Goal: Information Seeking & Learning: Ask a question

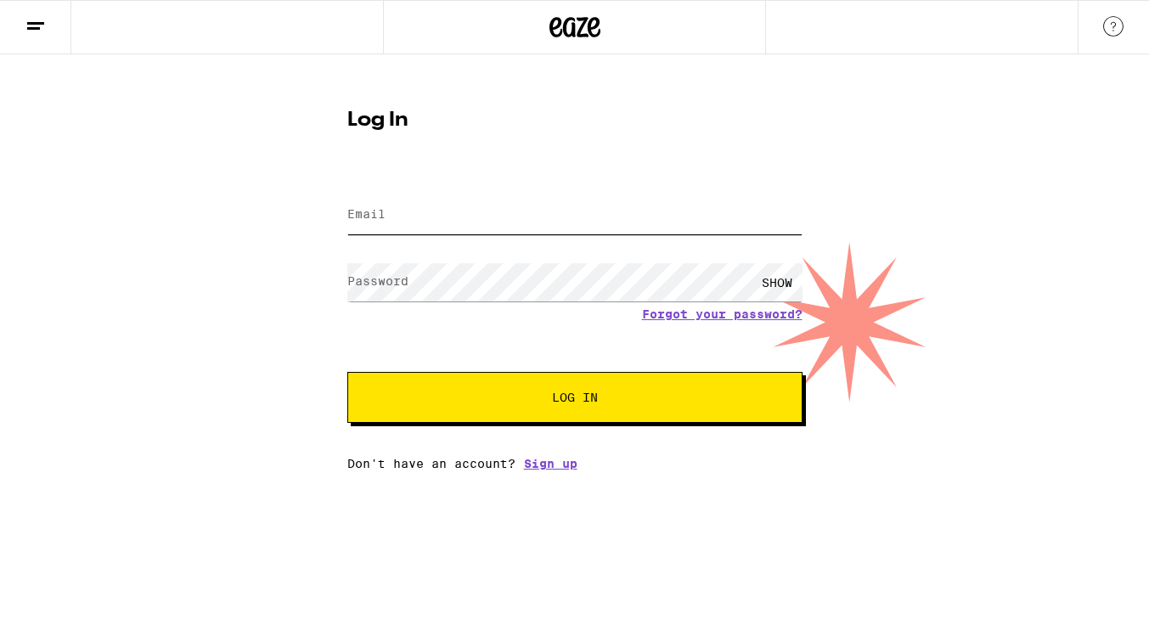
type input "[EMAIL_ADDRESS][DOMAIN_NAME]"
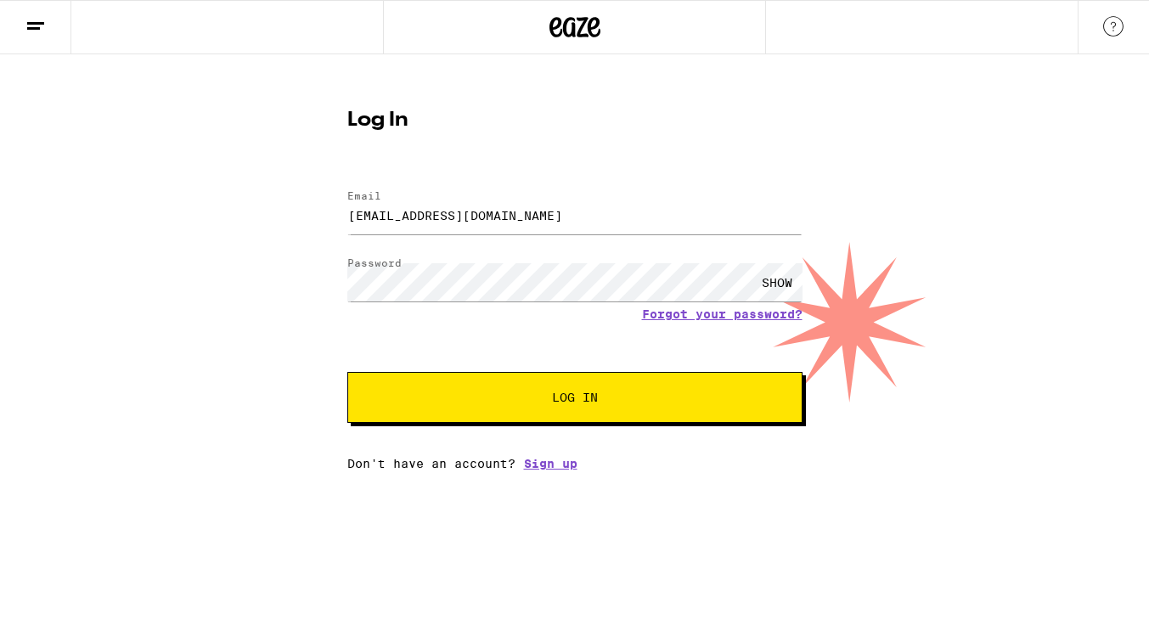
click at [676, 393] on button "Log In" at bounding box center [574, 397] width 455 height 51
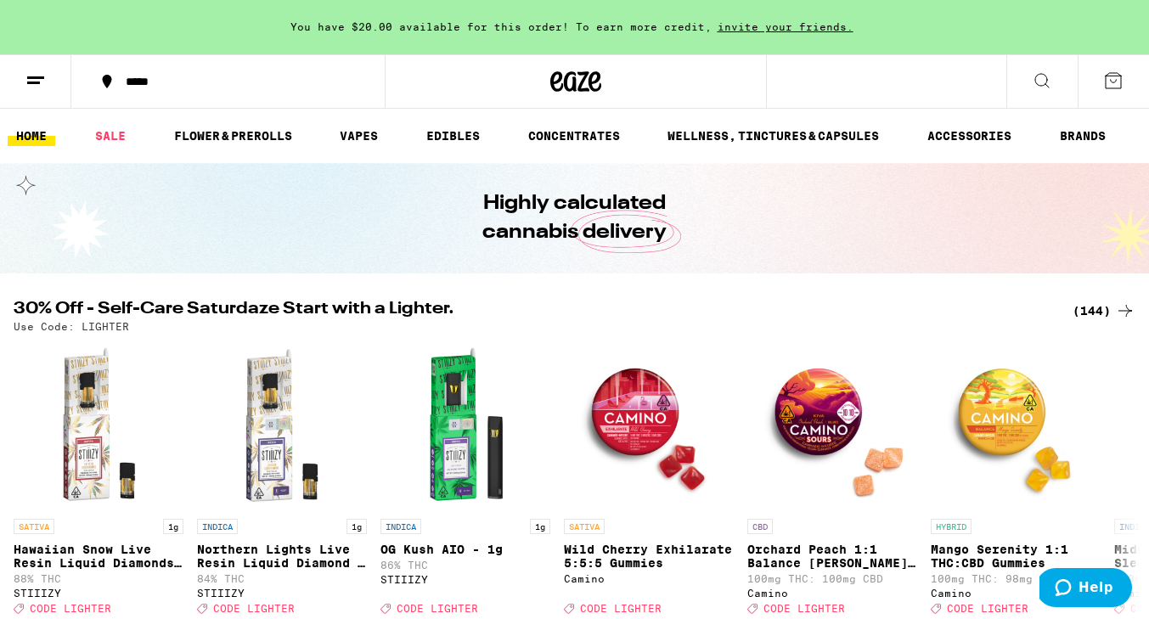
click at [1110, 80] on icon at bounding box center [1114, 81] width 20 height 20
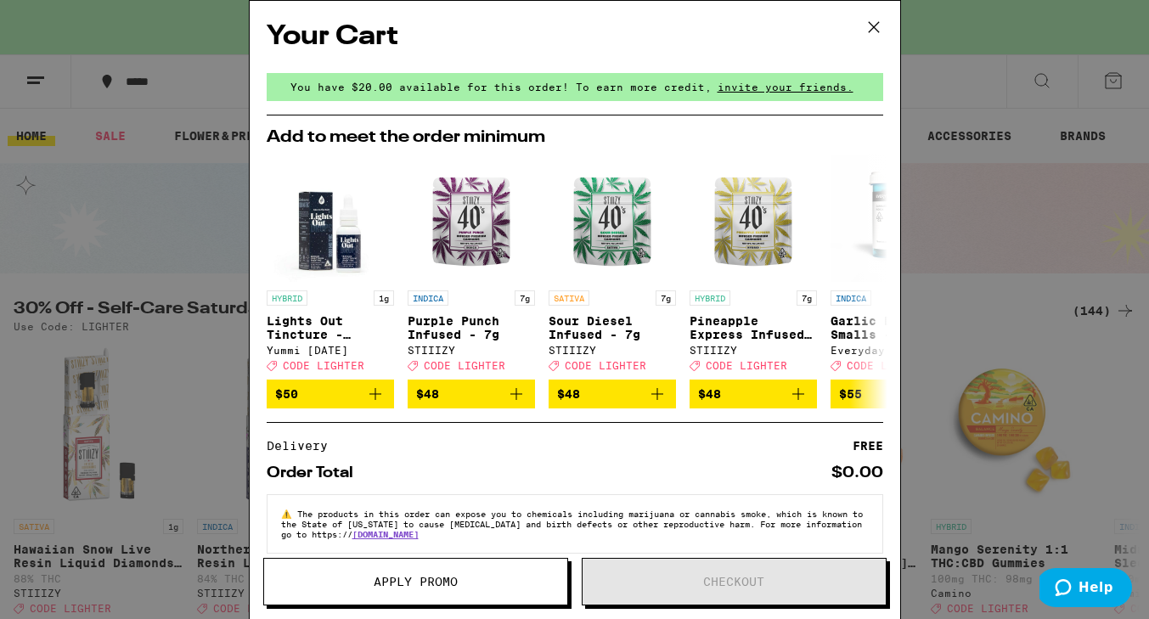
click at [1000, 155] on div "Your Cart You have $20.00 available for this order! To earn more credit, invite…" at bounding box center [574, 309] width 1149 height 619
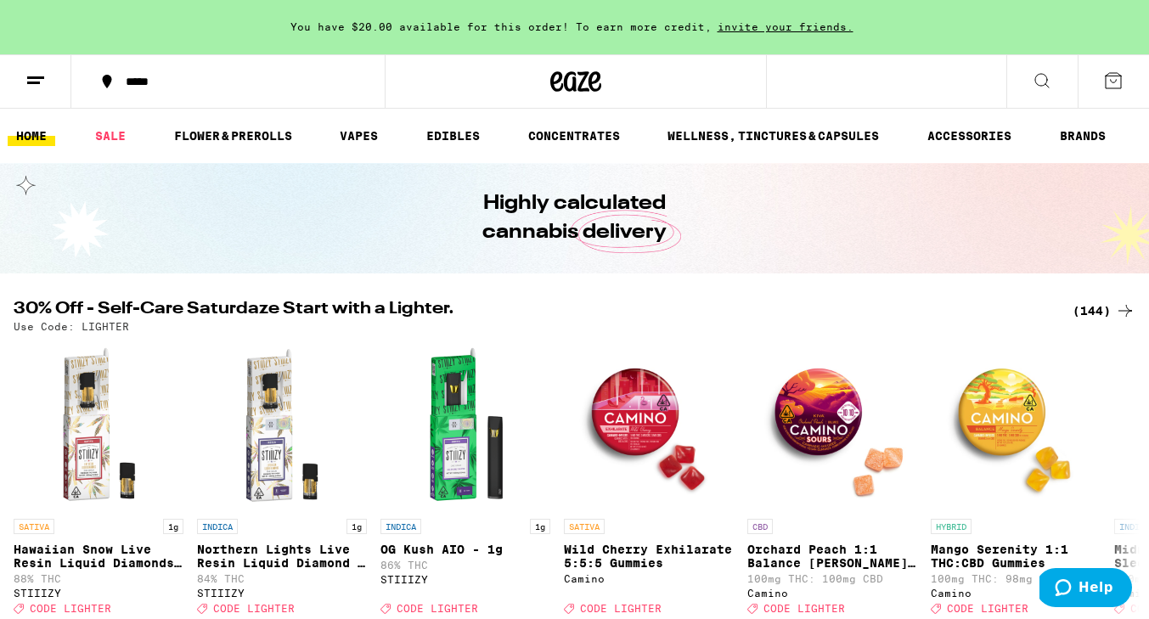
click at [33, 92] on button at bounding box center [35, 82] width 71 height 54
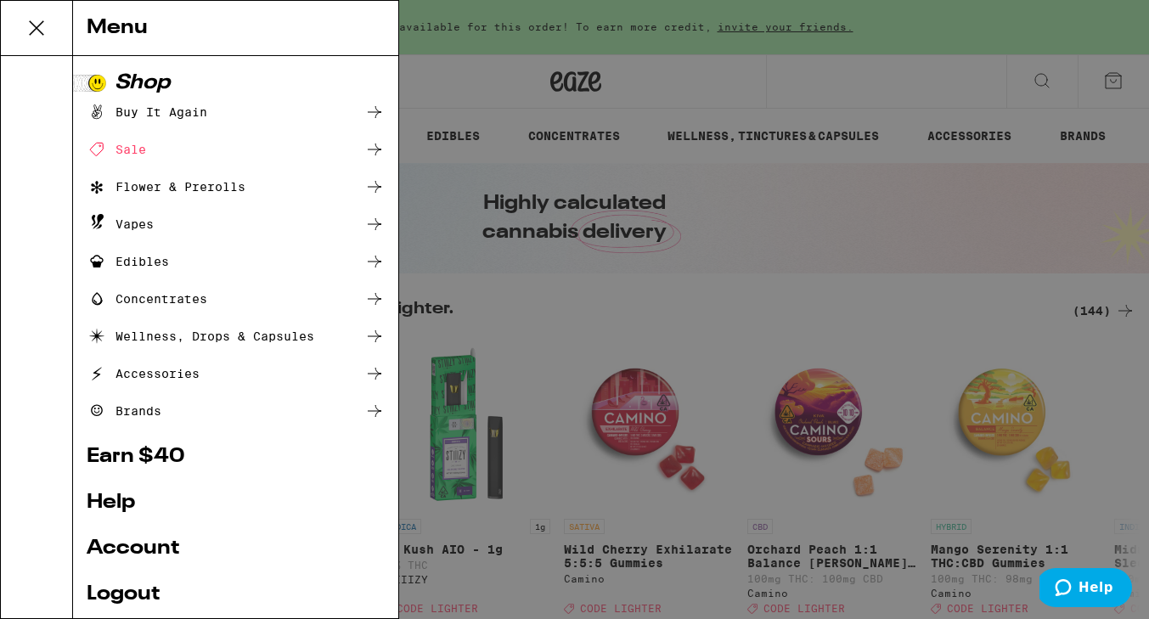
click at [171, 548] on link "Account" at bounding box center [236, 549] width 298 height 20
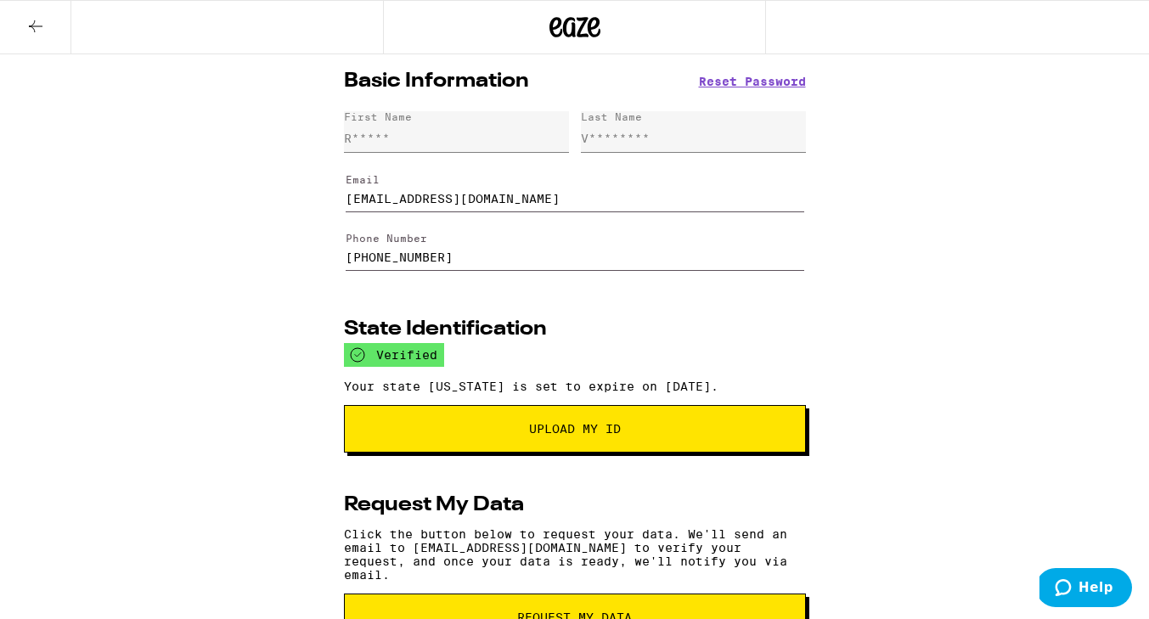
click at [946, 454] on div "Basic Information Reset Password First Name R***** Last Name V******** Email [E…" at bounding box center [574, 564] width 1149 height 1020
click at [33, 19] on icon at bounding box center [35, 26] width 20 height 20
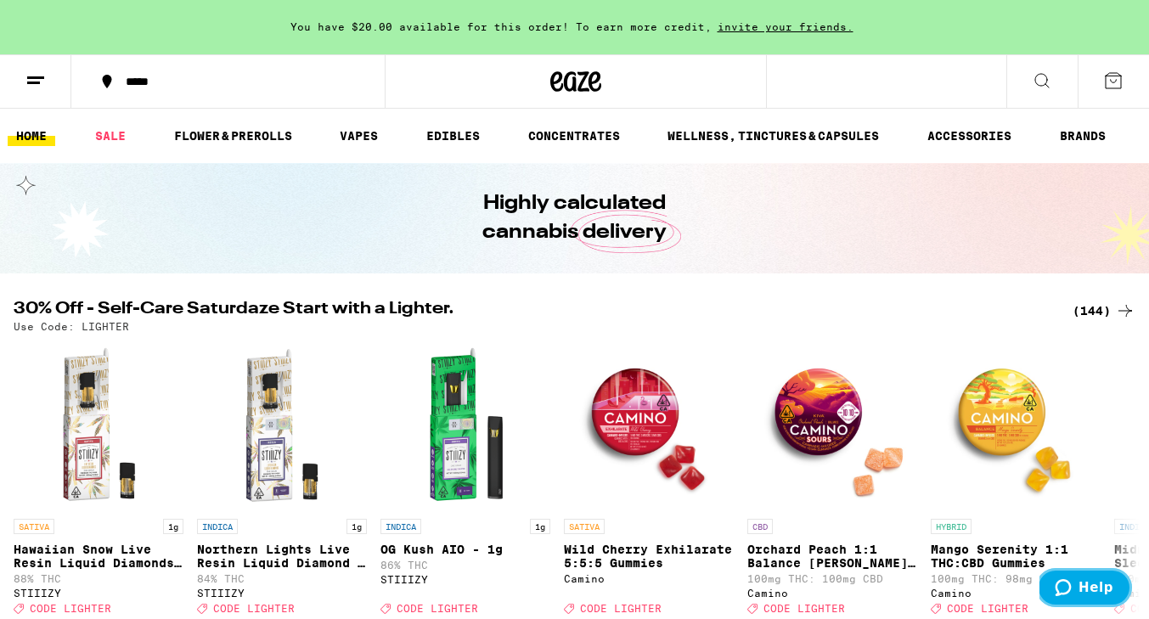
click at [1083, 592] on span "Help" at bounding box center [1096, 587] width 35 height 15
click at [1072, 589] on icon "Help" at bounding box center [1064, 587] width 16 height 17
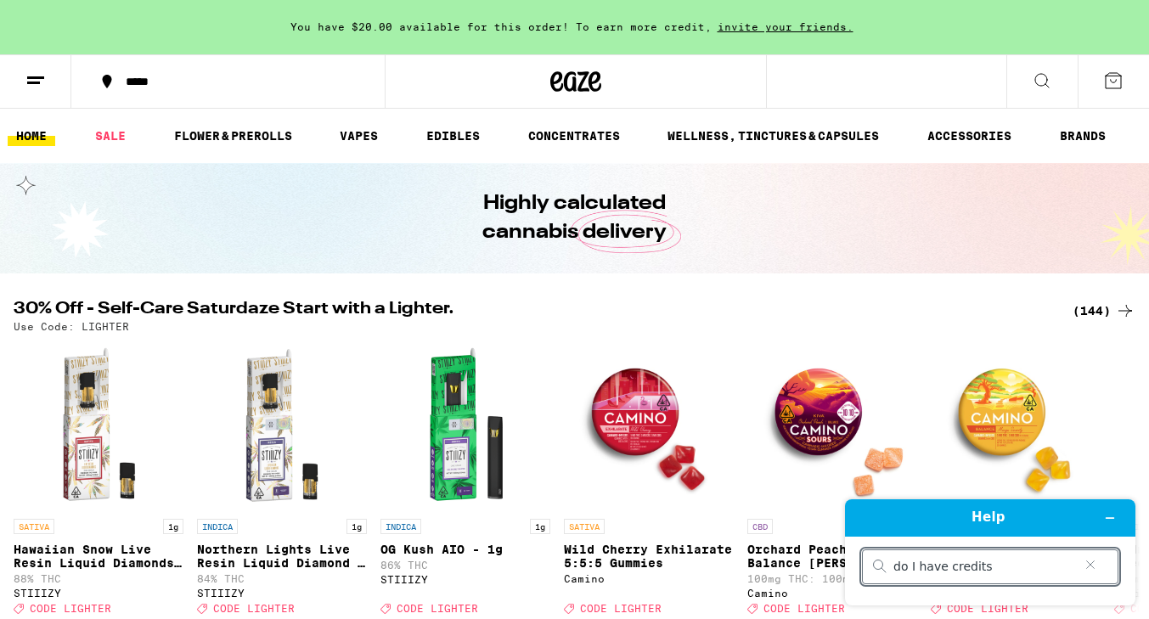
type input "do I have credits?"
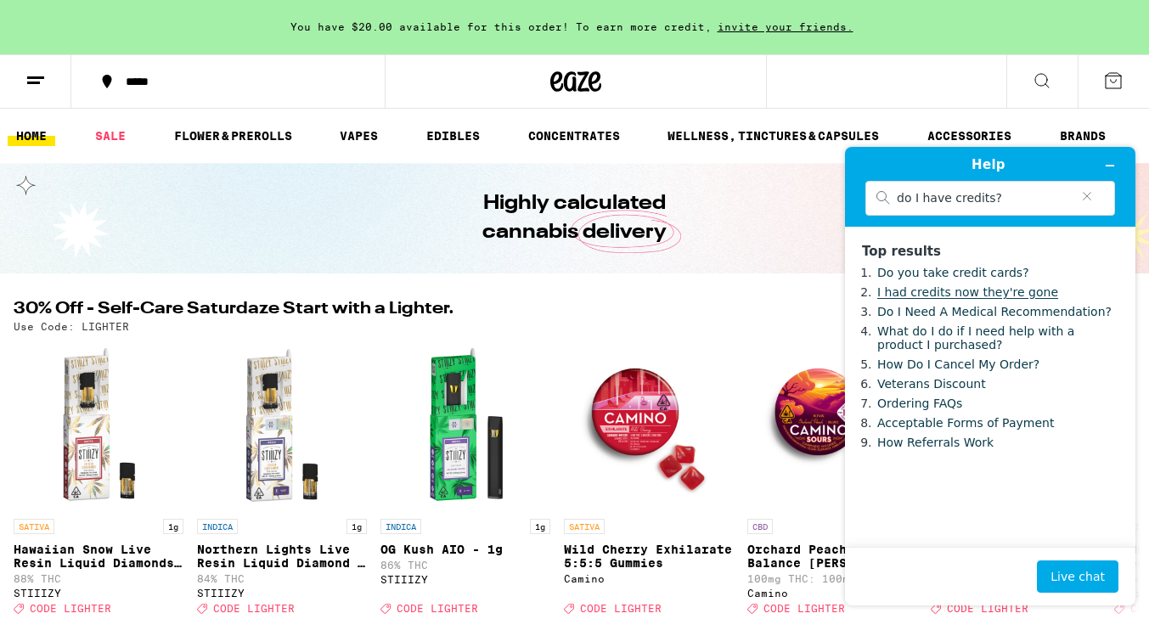
click at [935, 293] on link "I had credits now they're gone" at bounding box center [968, 292] width 181 height 14
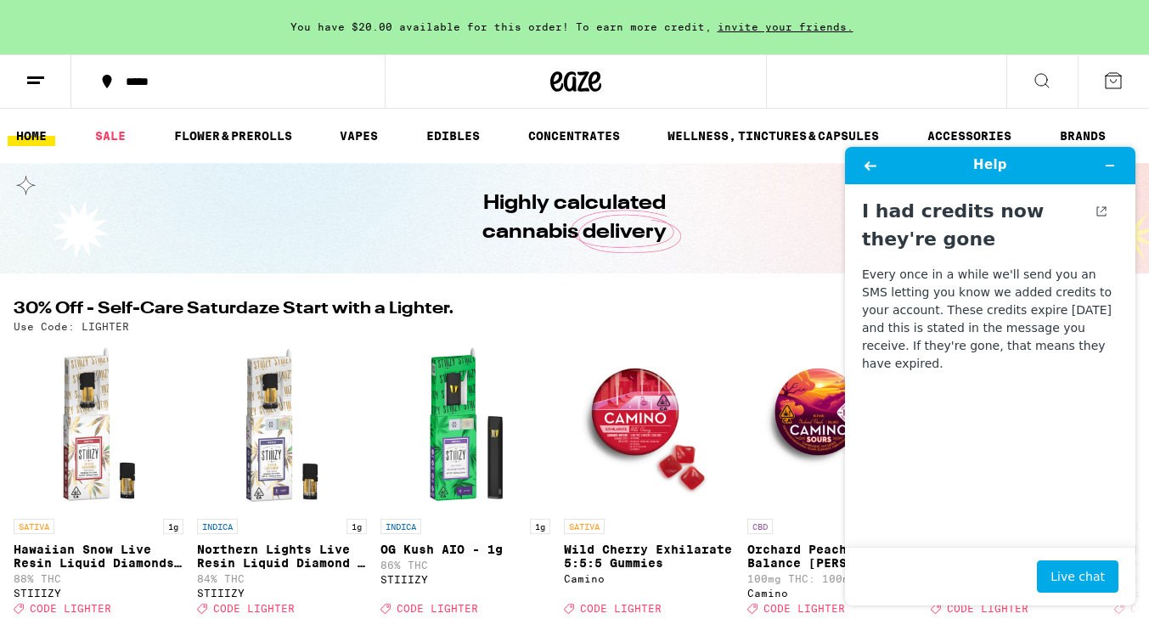
click at [741, 246] on div "Highly calculated cannabis delivery" at bounding box center [575, 218] width 652 height 110
click at [1110, 167] on icon "Minimize widget" at bounding box center [1110, 166] width 12 height 12
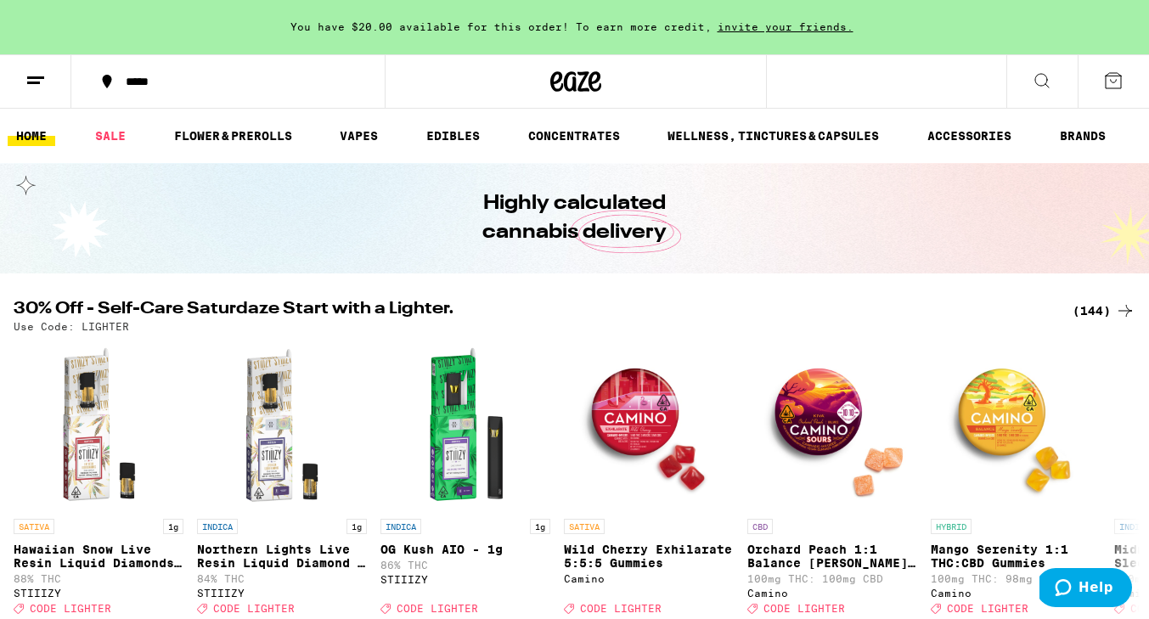
click at [1043, 88] on icon at bounding box center [1042, 81] width 20 height 20
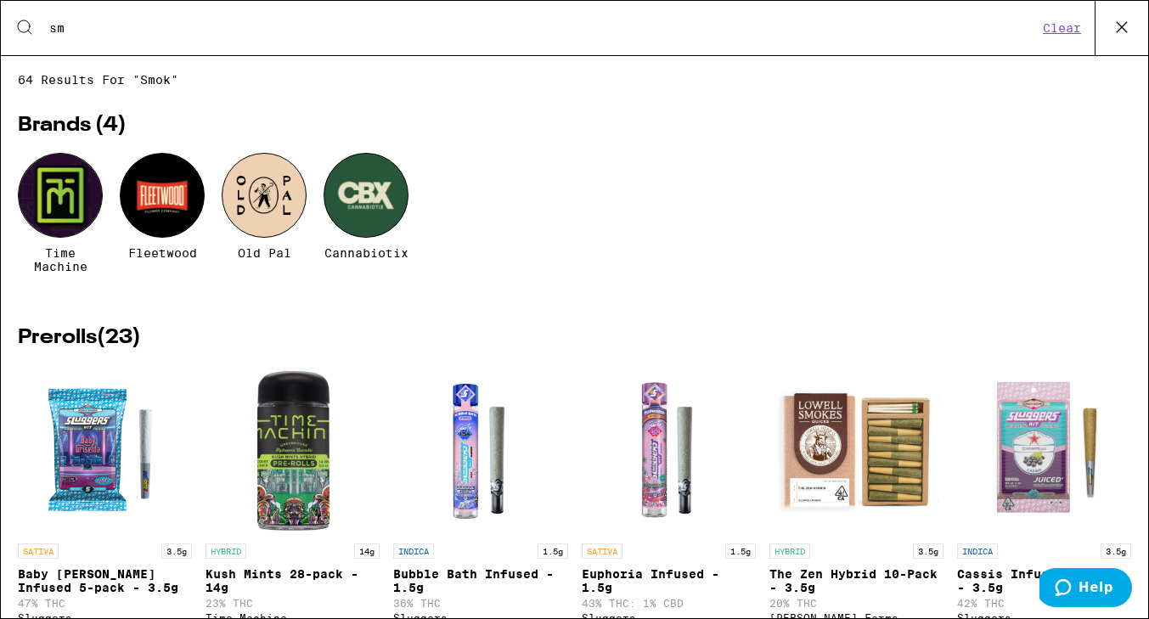
type input "s"
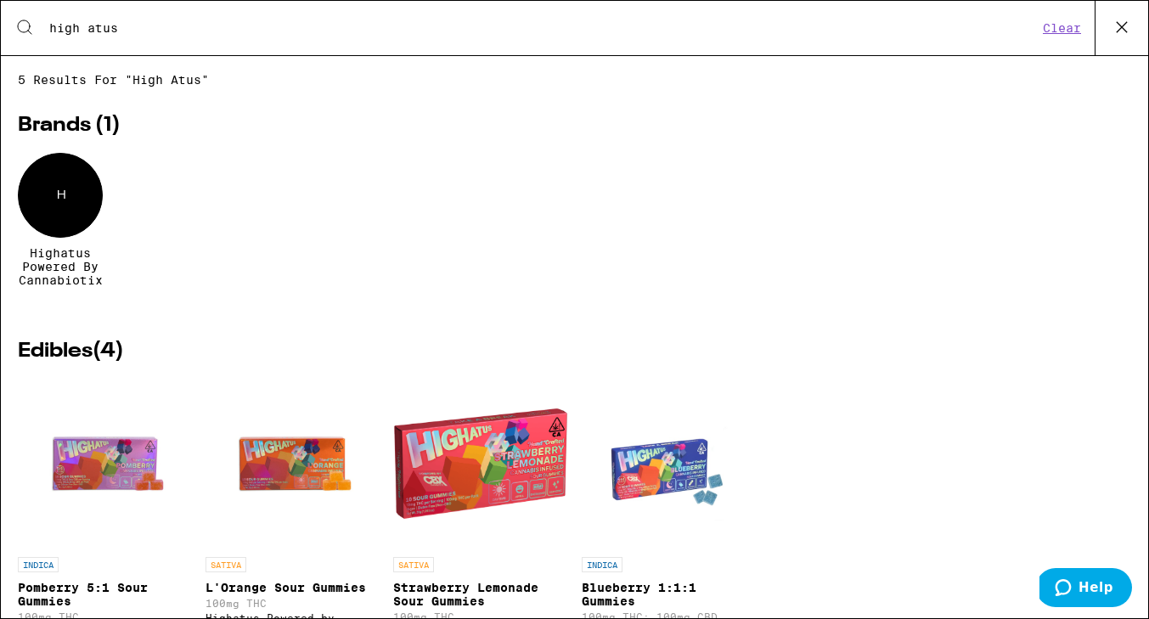
type input "high atus"
click at [811, 187] on div "H Highatus Powered by Cannabiotix" at bounding box center [575, 233] width 1114 height 160
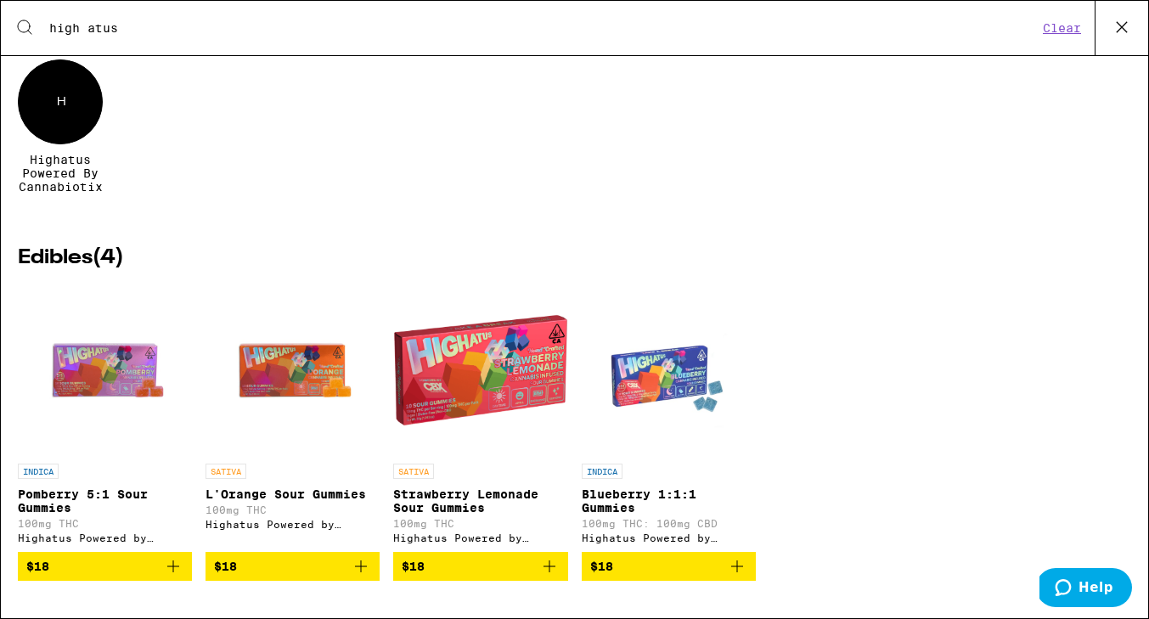
scroll to position [110, 0]
